Goal: Information Seeking & Learning: Learn about a topic

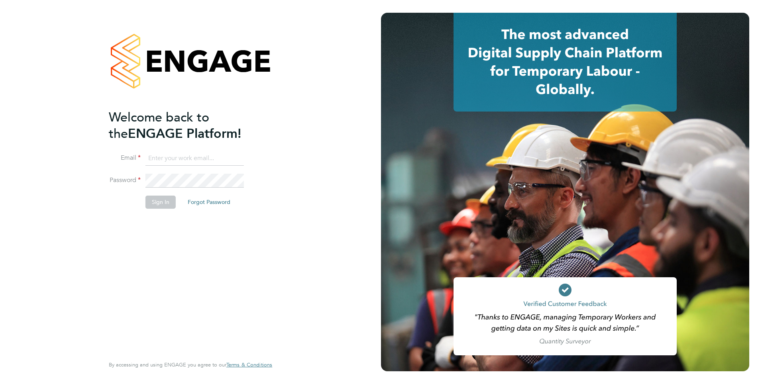
click at [191, 160] on input at bounding box center [194, 158] width 98 height 14
type input "rachel.johnson@ncclondon.ac.uk"
click at [166, 200] on button "Sign In" at bounding box center [160, 202] width 30 height 13
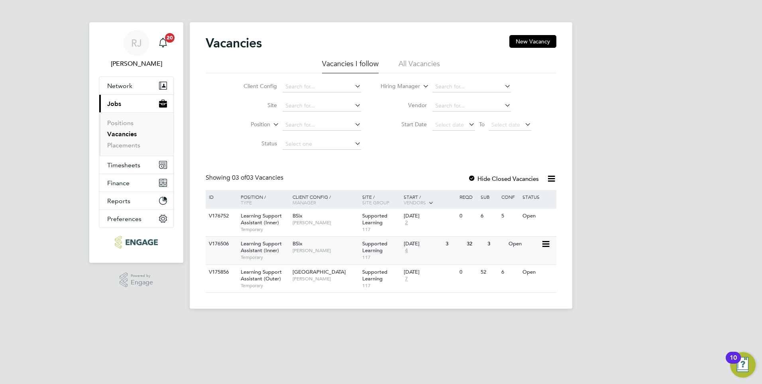
click at [366, 249] on span "Supported Learning" at bounding box center [374, 247] width 25 height 14
click at [414, 217] on div "[DATE]" at bounding box center [423, 216] width 38 height 7
click at [378, 250] on span "Supported Learning" at bounding box center [374, 247] width 25 height 14
click at [414, 218] on div "[DATE]" at bounding box center [423, 216] width 38 height 7
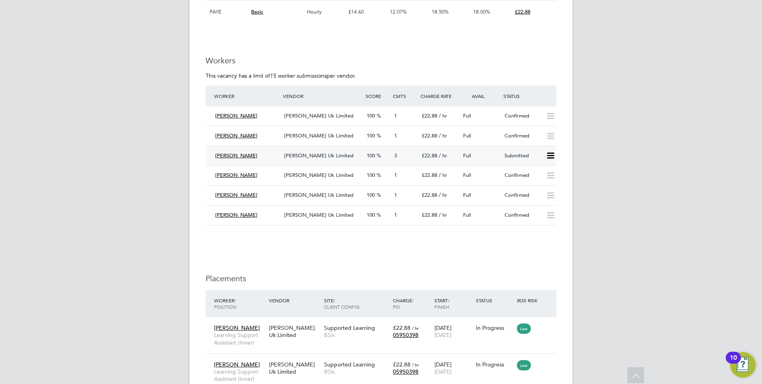
click at [243, 157] on span "Fatou Ndiaye" at bounding box center [236, 155] width 42 height 7
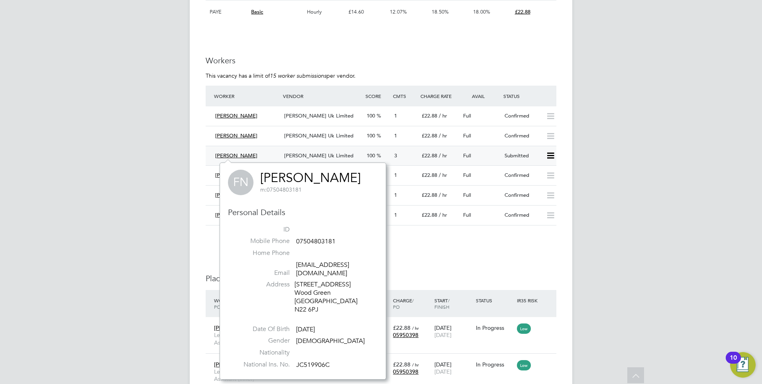
click at [320, 157] on span "[PERSON_NAME] Uk Limited" at bounding box center [318, 155] width 69 height 7
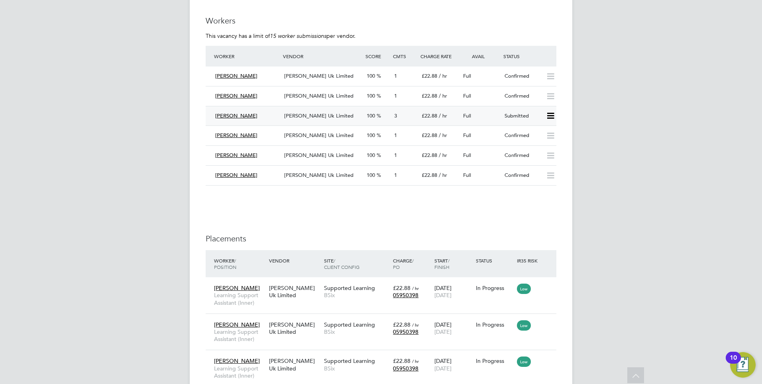
click at [316, 114] on span "[PERSON_NAME] Uk Limited" at bounding box center [318, 115] width 69 height 7
